Goal: Task Accomplishment & Management: Manage account settings

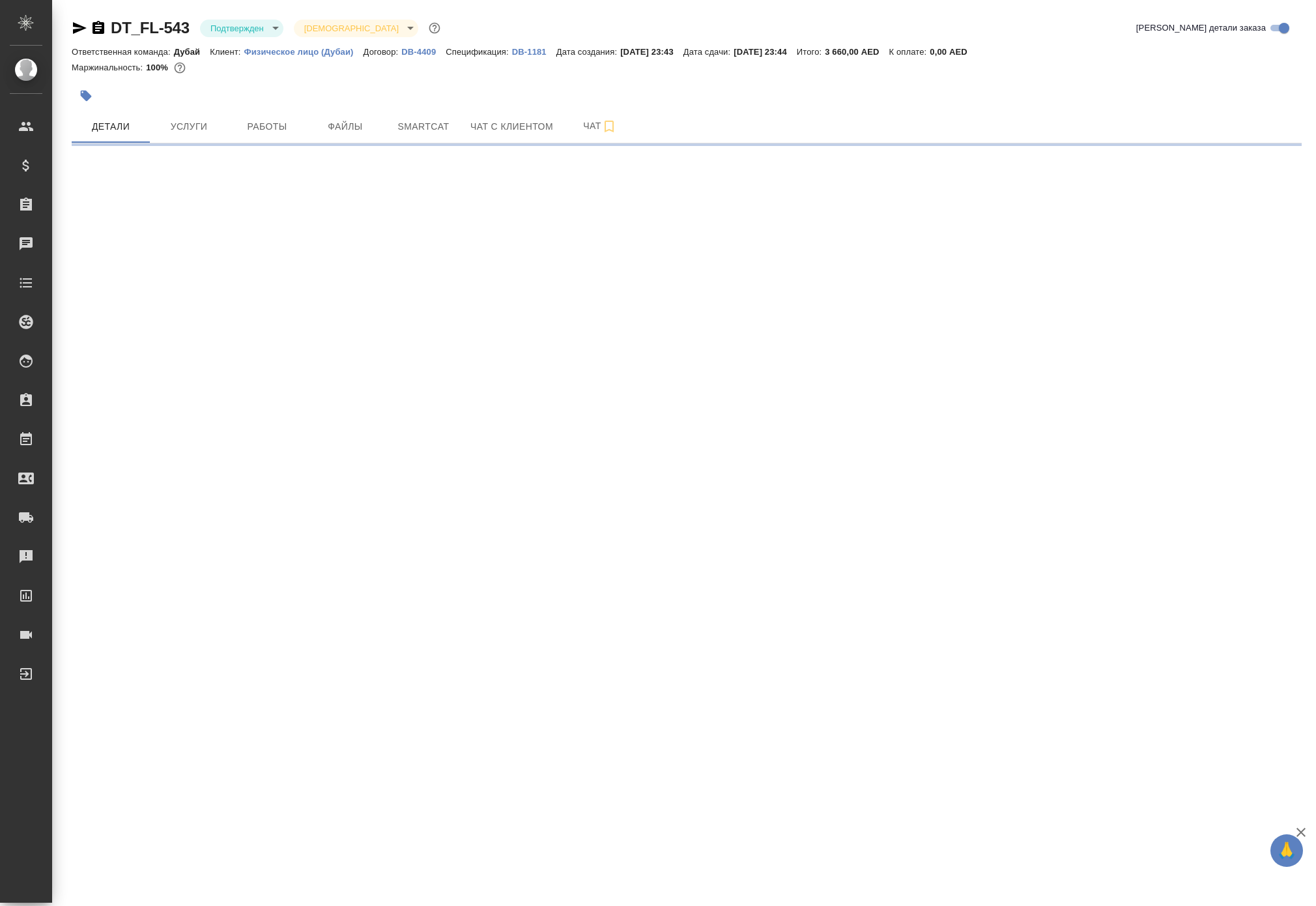
select select "RU"
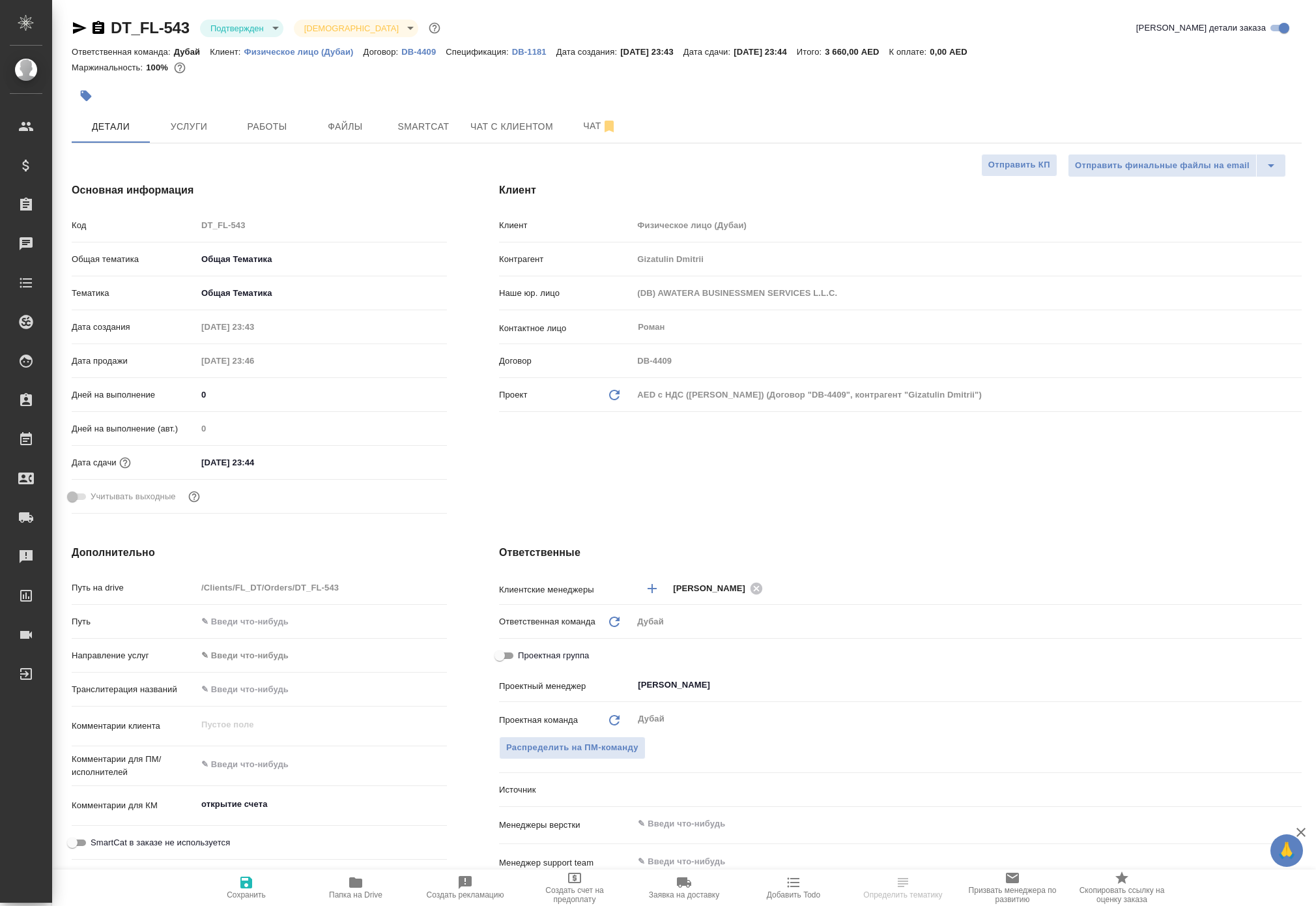
type textarea "x"
select select "RU"
type textarea "x"
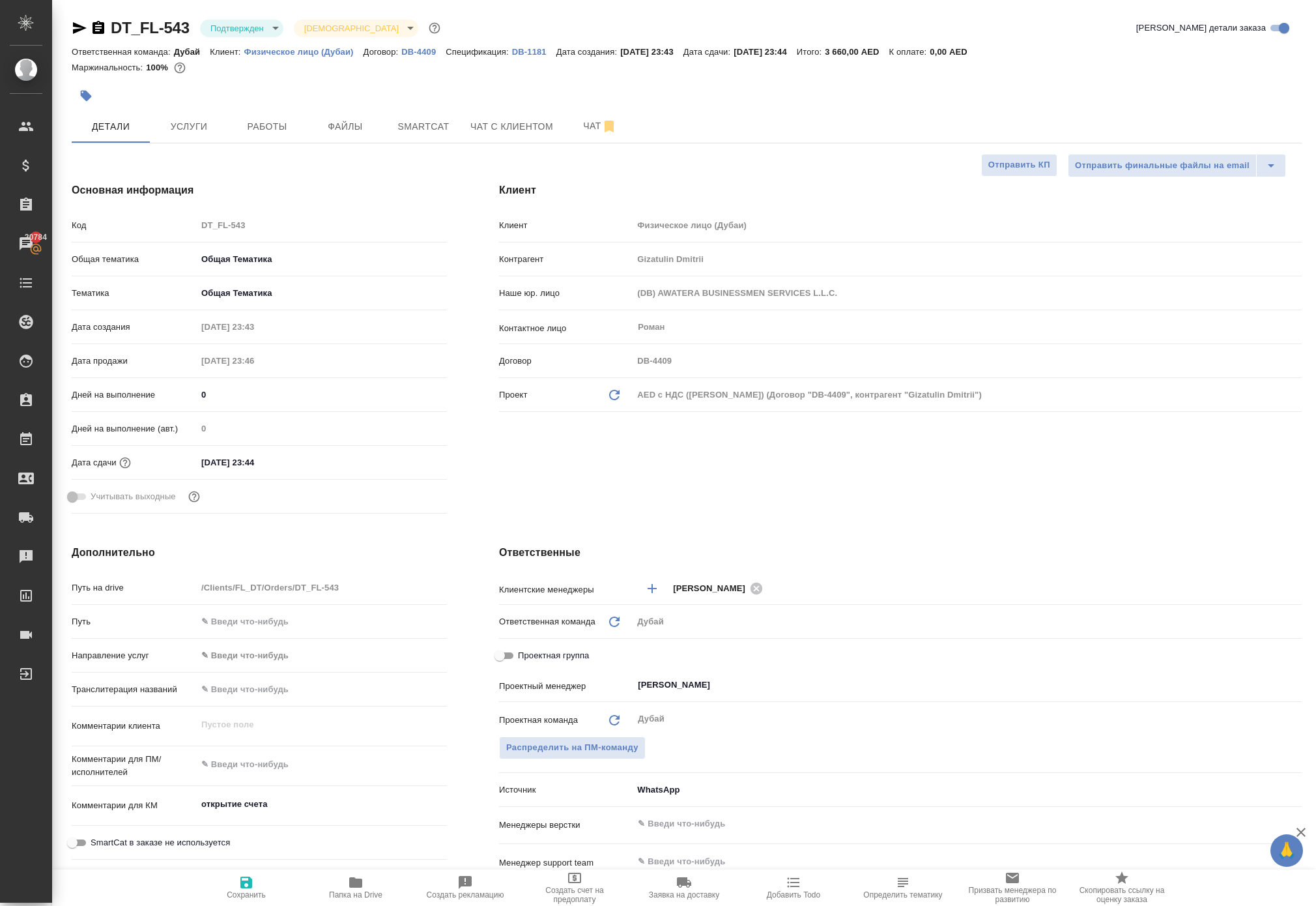
type textarea "x"
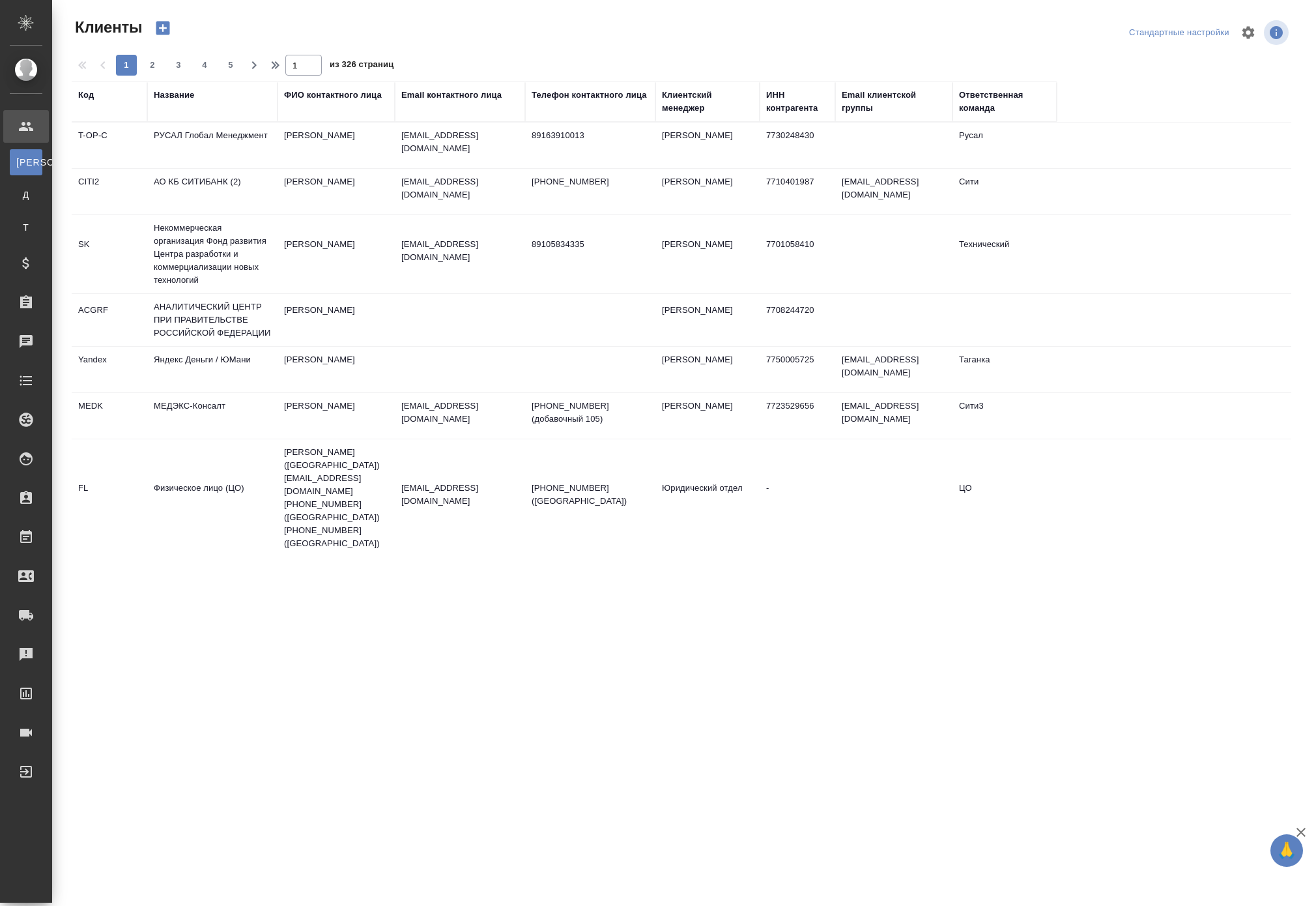
select select "RU"
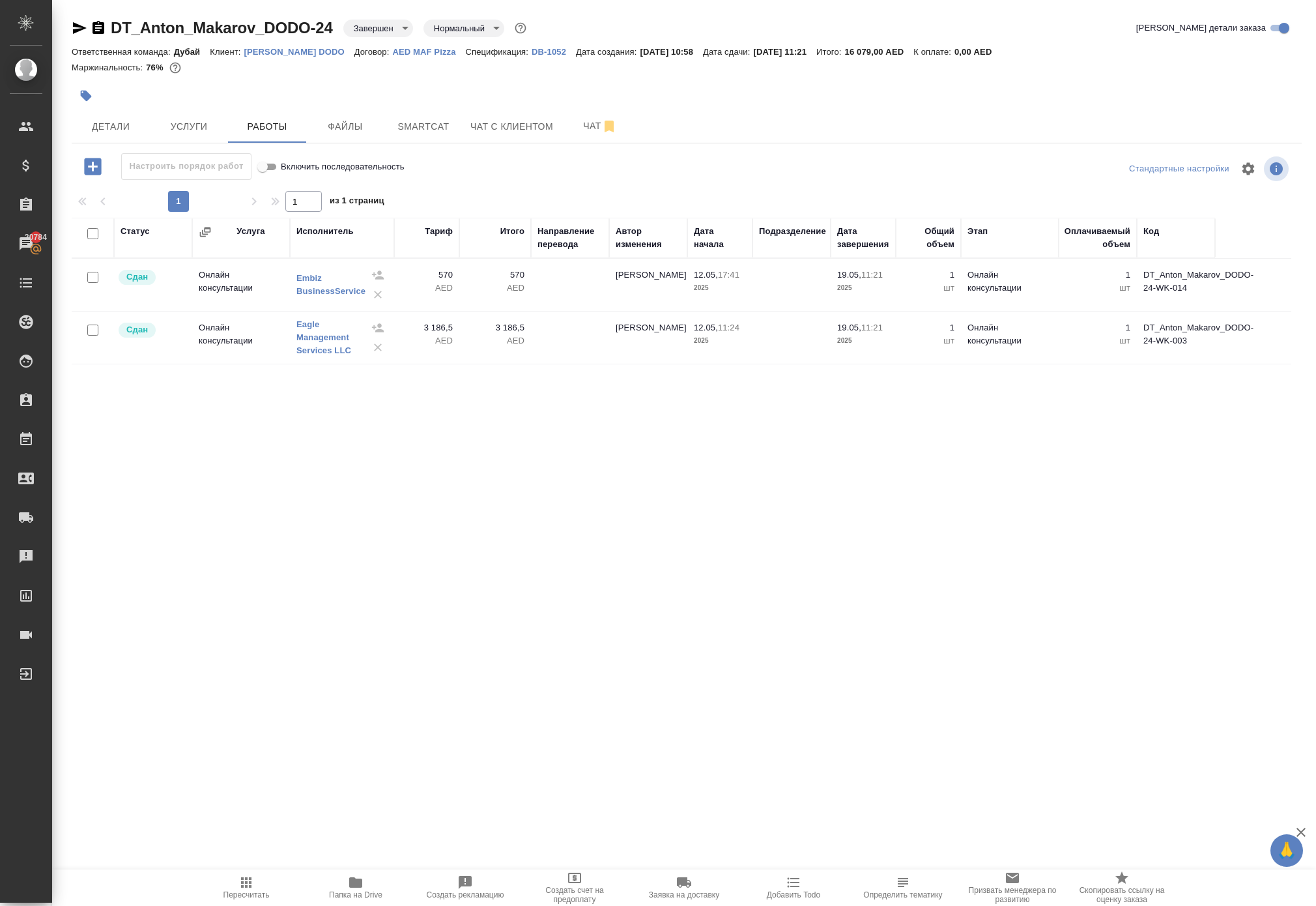
click at [748, 143] on div "Детали Услуги Работы Файлы Smartcat Чат с клиентом Чат" at bounding box center [686, 126] width 1230 height 32
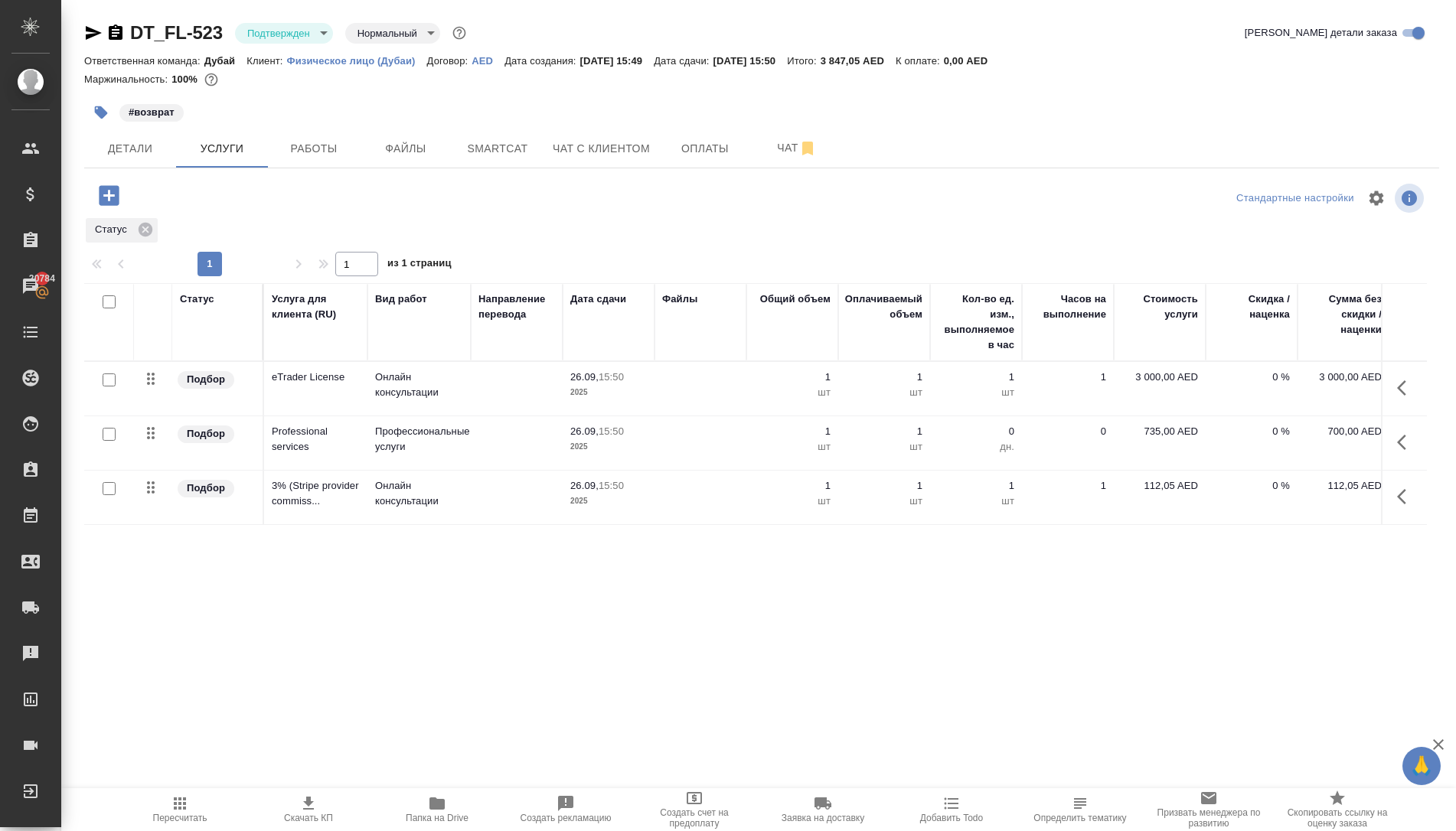
scroll to position [0, 101]
